Goal: Navigation & Orientation: Find specific page/section

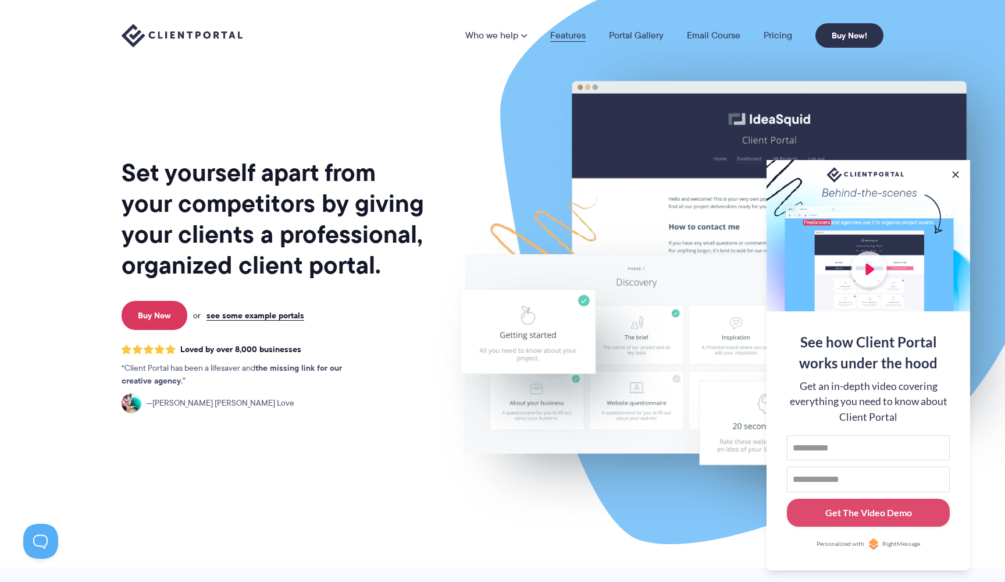
click at [572, 31] on link "Features" at bounding box center [567, 35] width 35 height 9
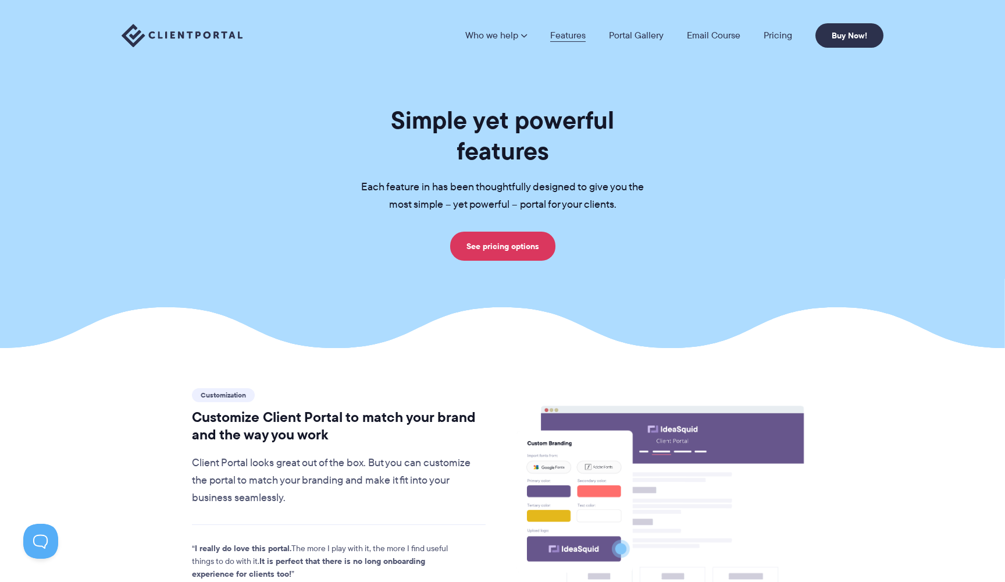
click at [576, 31] on link "Features" at bounding box center [567, 35] width 35 height 9
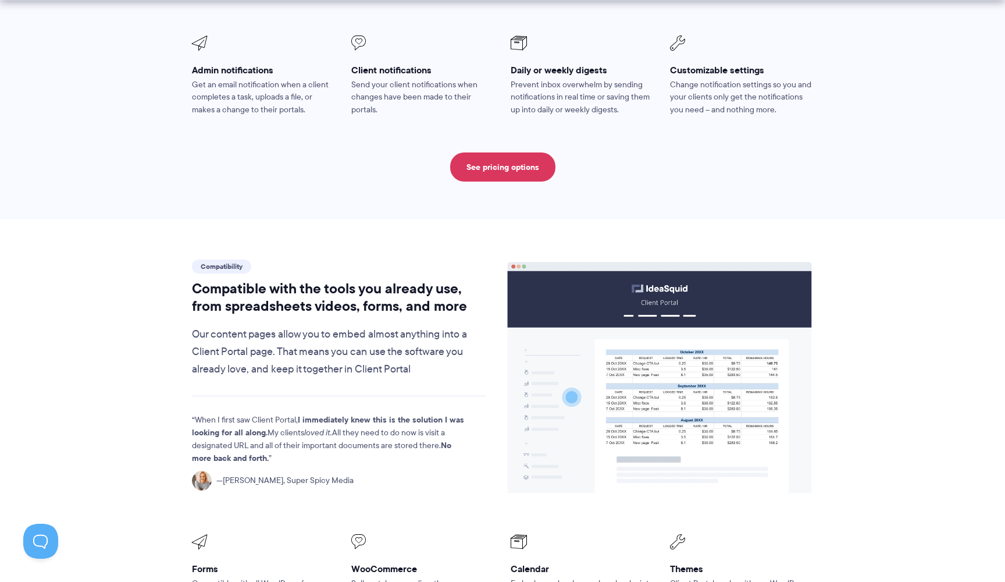
scroll to position [1283, 0]
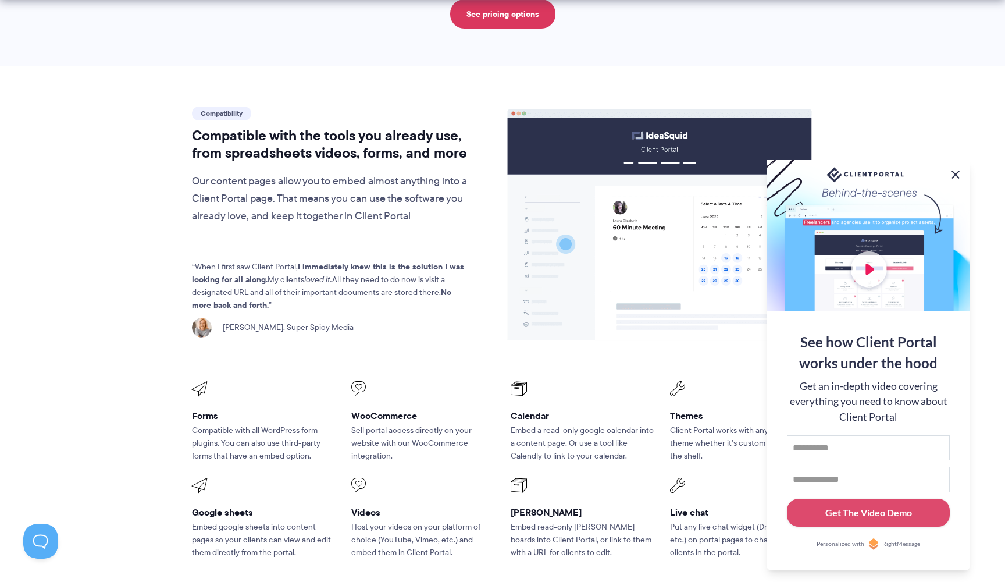
click at [957, 172] on button at bounding box center [956, 175] width 14 height 14
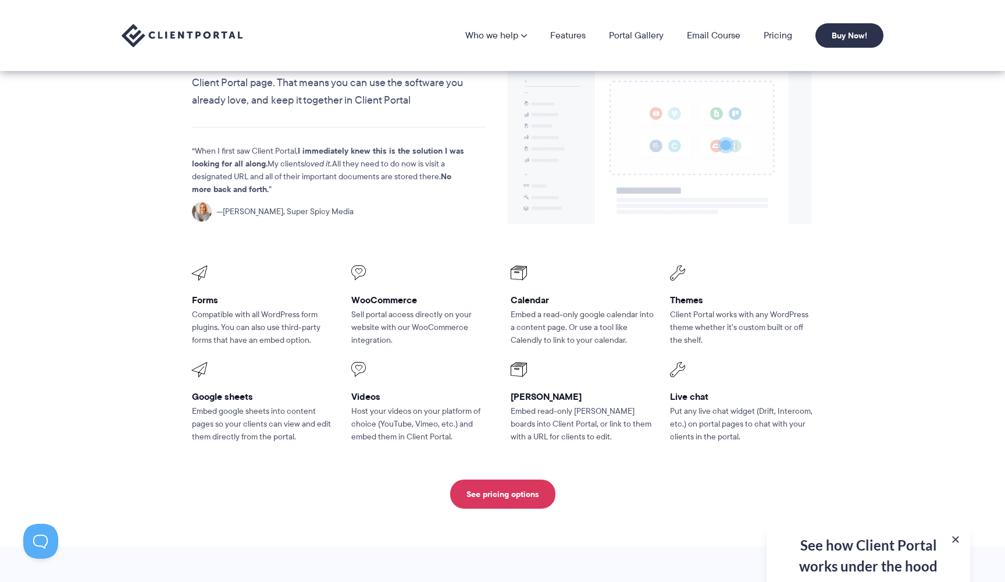
scroll to position [1396, 0]
